Goal: Task Accomplishment & Management: Manage account settings

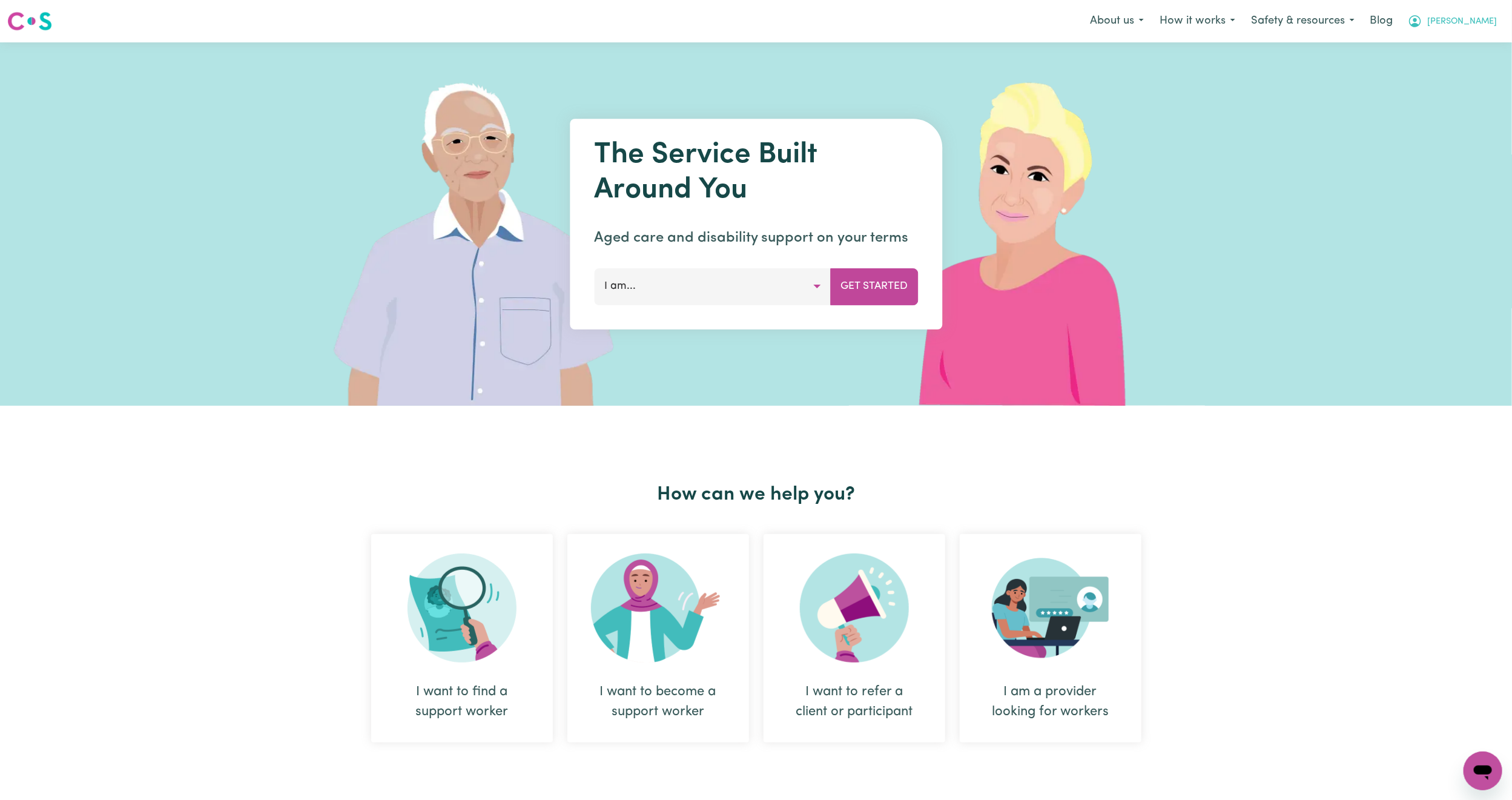
click at [1493, 15] on button "[PERSON_NAME]" at bounding box center [1452, 21] width 105 height 25
click at [1459, 67] on link "Logout" at bounding box center [1456, 69] width 95 height 23
click at [1487, 20] on link "Login" at bounding box center [1484, 21] width 42 height 27
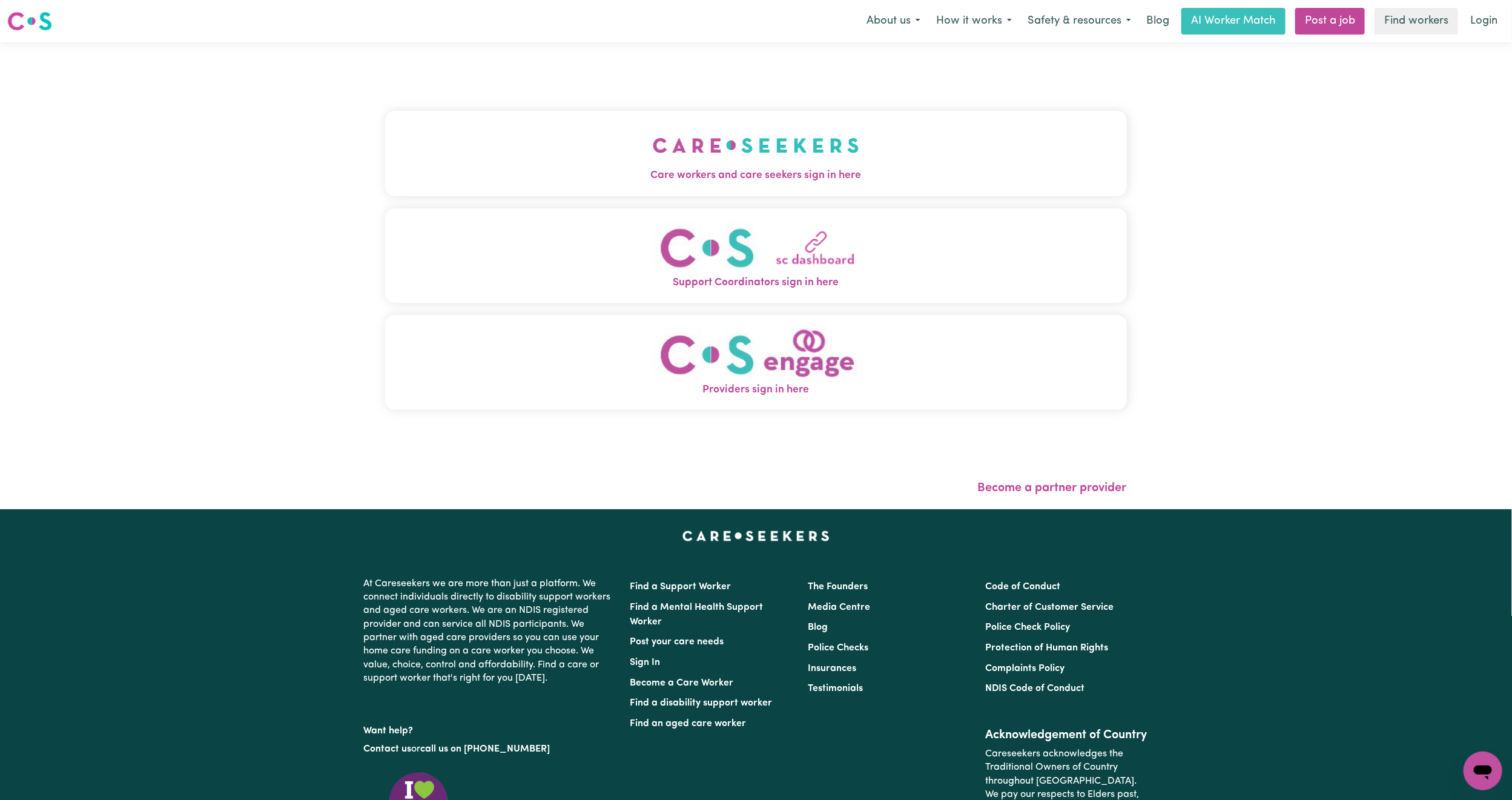
click at [436, 149] on button "Care workers and care seekers sign in here" at bounding box center [756, 153] width 742 height 85
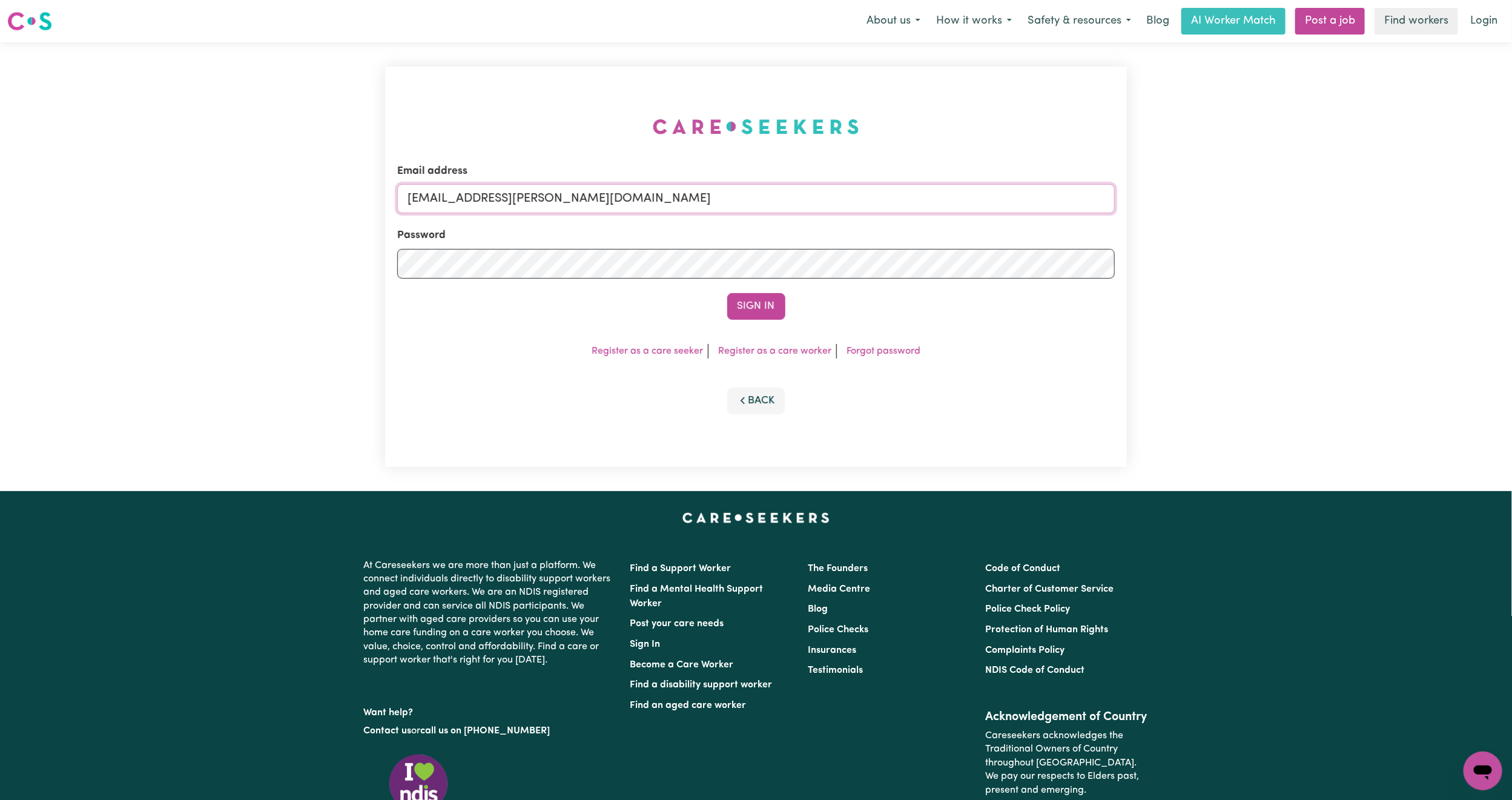
drag, startPoint x: 740, startPoint y: 224, endPoint x: 905, endPoint y: 219, distance: 165.1
click at [905, 219] on form "Email address [EMAIL_ADDRESS][PERSON_NAME][DOMAIN_NAME] Password Sign In" at bounding box center [756, 241] width 718 height 156
paste input "[EMAIL_ADDRESS][DOMAIN_NAME]"
type input "[EMAIL_ADDRESS][DOMAIN_NAME]"
click at [728, 293] on button "Sign In" at bounding box center [756, 307] width 58 height 27
